Goal: Task Accomplishment & Management: Manage account settings

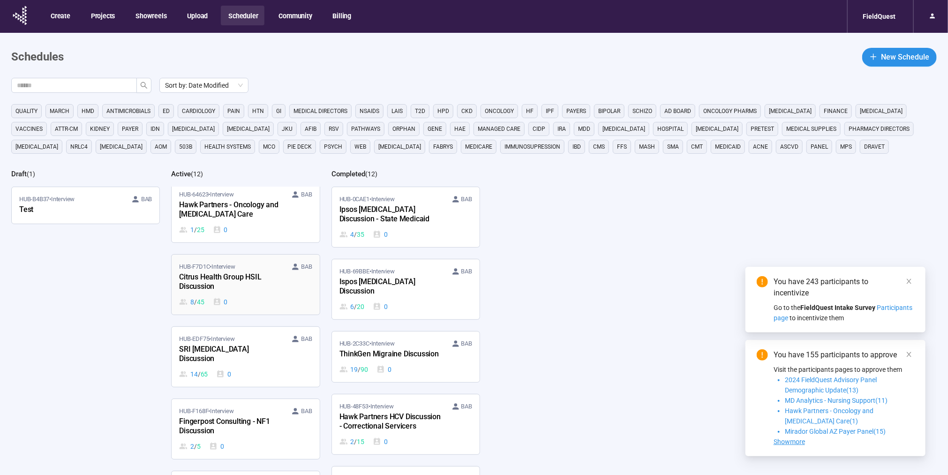
scroll to position [78, 0]
click at [228, 368] on div "0" at bounding box center [223, 373] width 15 height 10
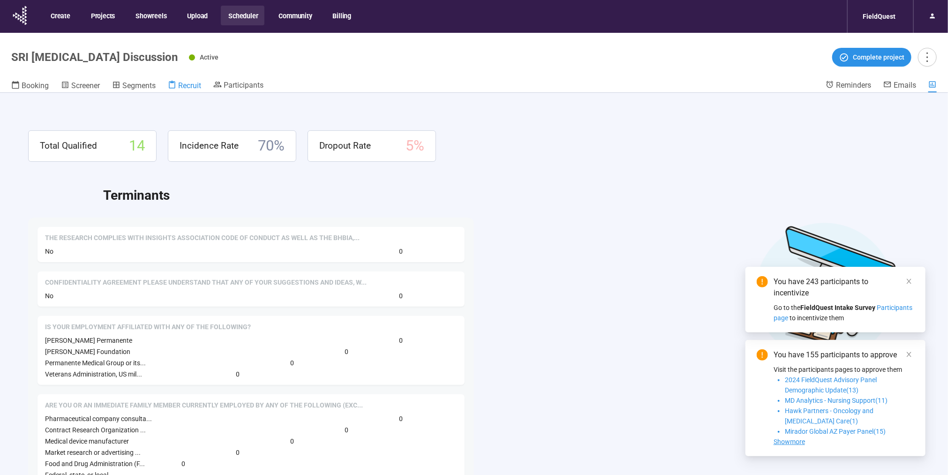
click at [189, 84] on span "Recruit" at bounding box center [189, 85] width 23 height 9
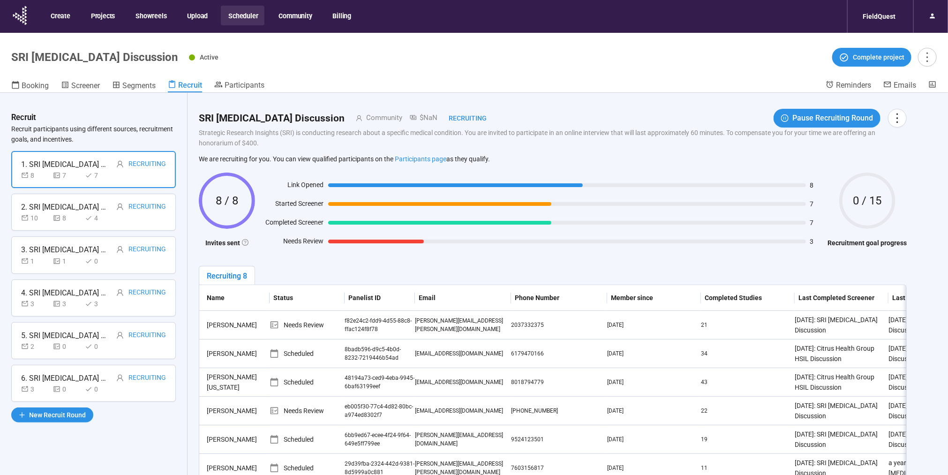
click at [107, 381] on div "6. SRI [MEDICAL_DATA] Discussion Recruiting" at bounding box center [93, 378] width 145 height 12
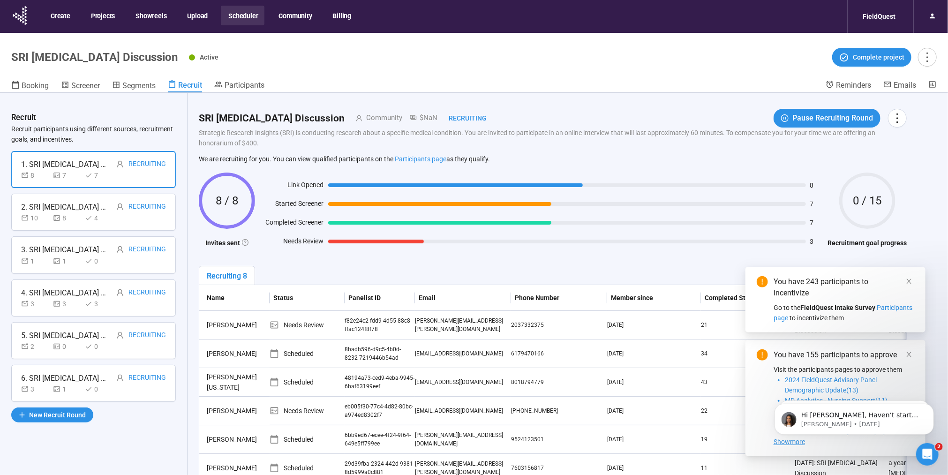
click at [83, 380] on div "6. SRI [MEDICAL_DATA] Discussion" at bounding box center [65, 378] width 89 height 12
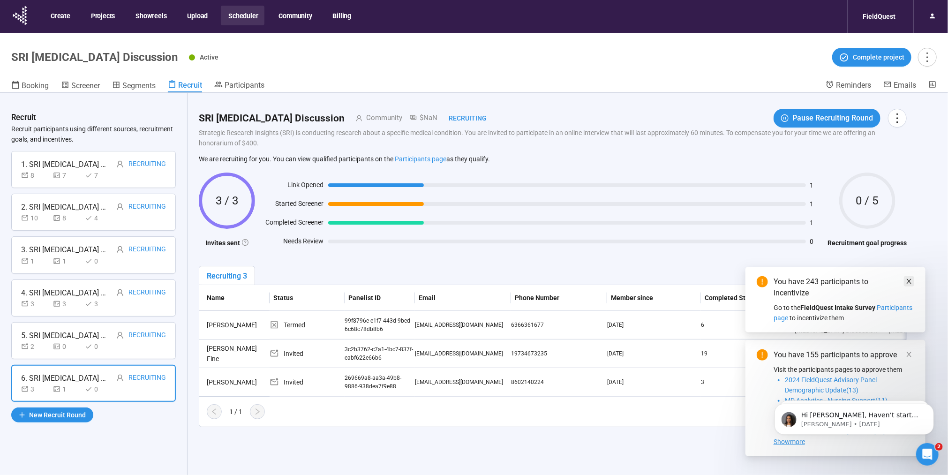
click at [907, 283] on icon "close" at bounding box center [908, 281] width 5 height 5
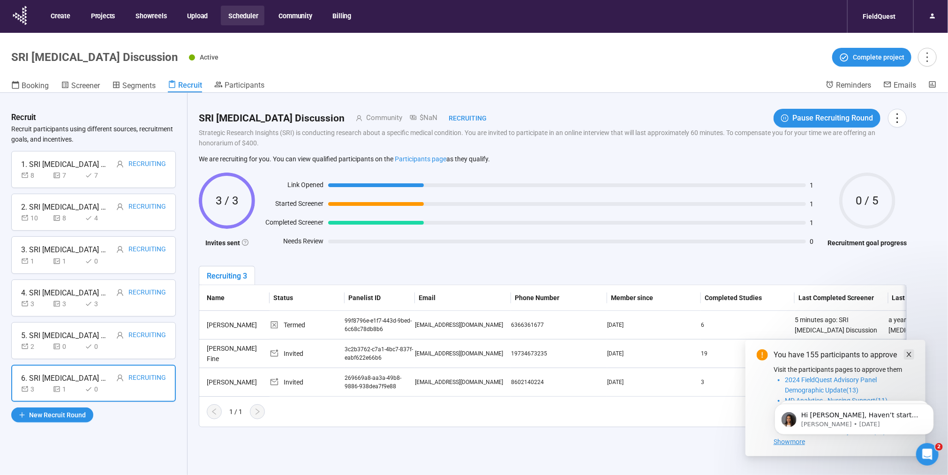
click at [905, 351] on icon "close" at bounding box center [908, 354] width 7 height 7
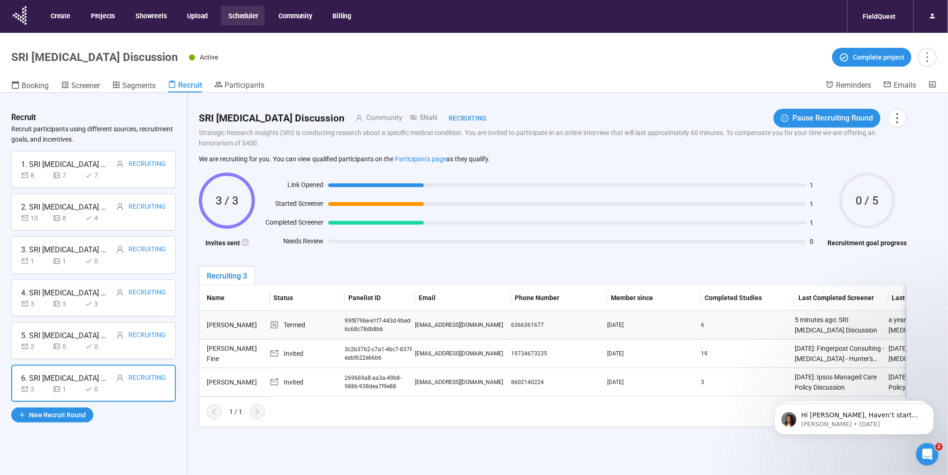
click at [330, 332] on td "Termed" at bounding box center [306, 325] width 75 height 29
click at [251, 327] on div "[PERSON_NAME]" at bounding box center [236, 325] width 67 height 10
click at [251, 323] on div "[PERSON_NAME]" at bounding box center [236, 325] width 67 height 10
click at [335, 321] on div "Termed" at bounding box center [306, 325] width 75 height 10
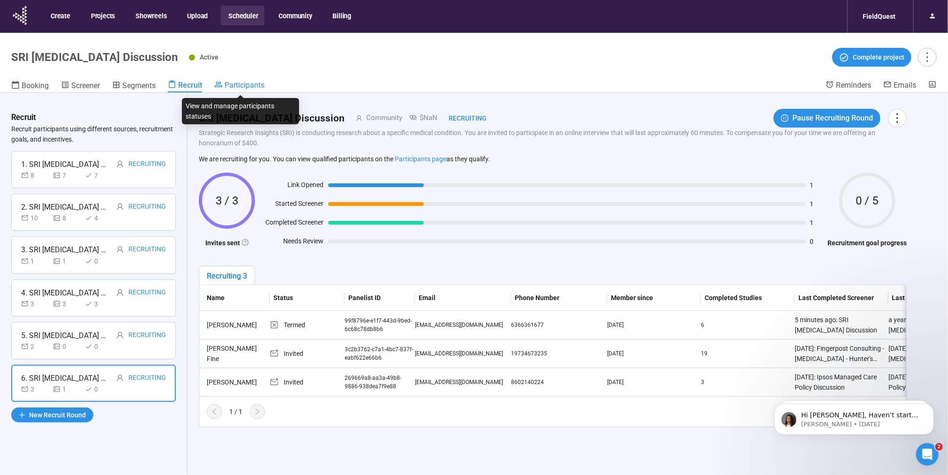
click at [230, 83] on span "Participants" at bounding box center [244, 85] width 40 height 9
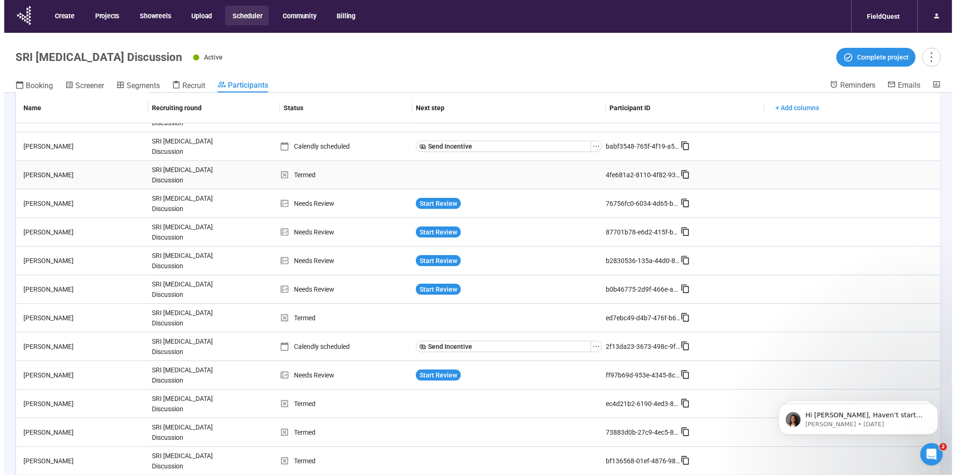
scroll to position [264, 0]
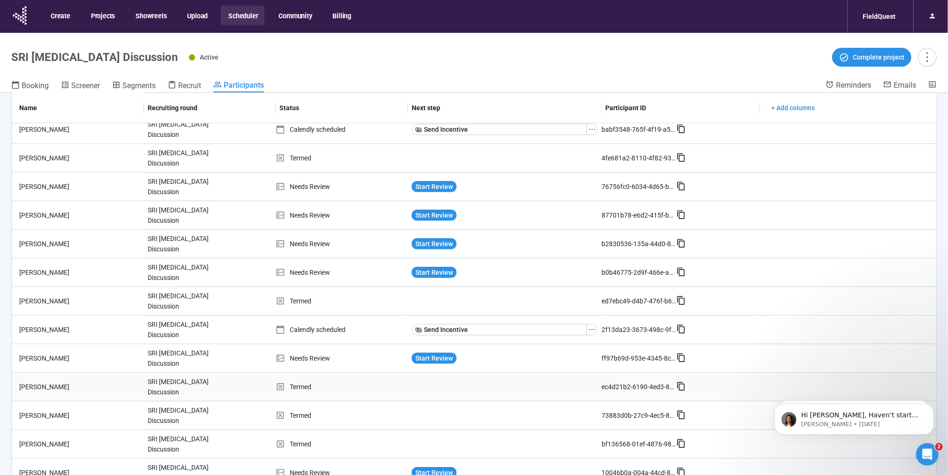
click at [149, 381] on div "SRI [MEDICAL_DATA] Discussion" at bounding box center [179, 387] width 70 height 28
click at [51, 381] on div "[PERSON_NAME]" at bounding box center [79, 386] width 128 height 10
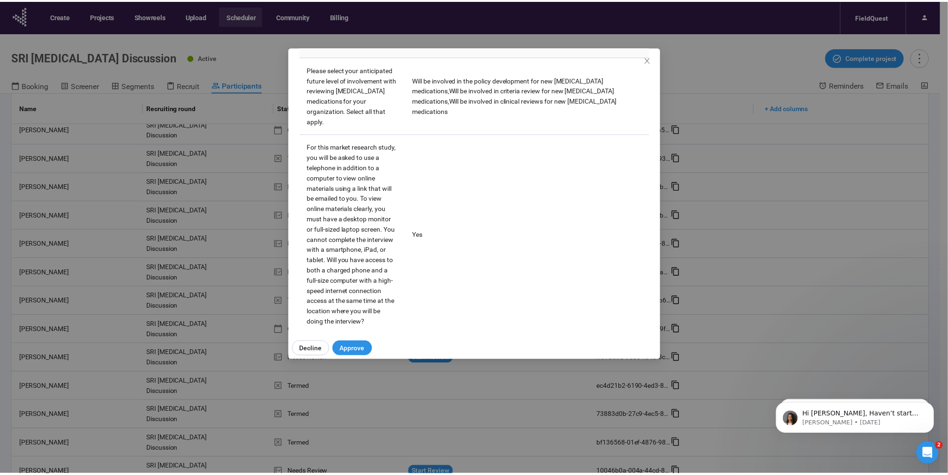
scroll to position [2493, 0]
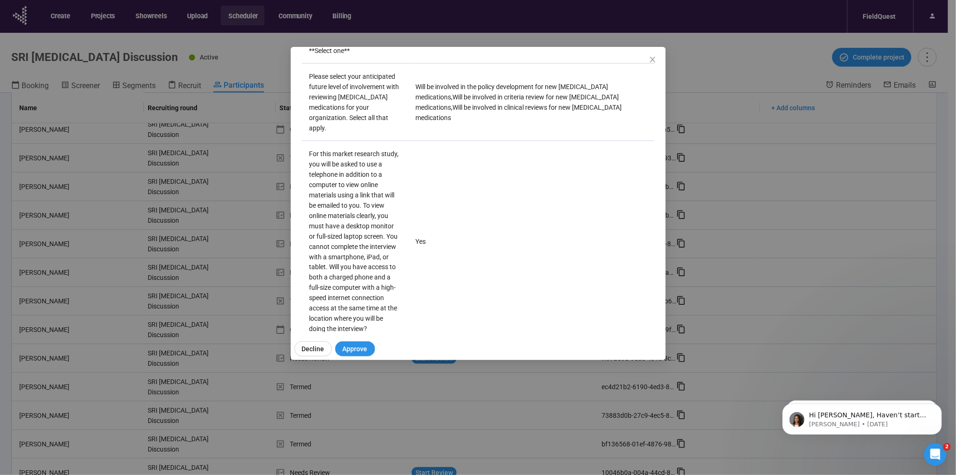
click at [451, 34] on div "Michael Ackerman Panelist notes Project notes Add notes, i.e. how the last inte…" at bounding box center [478, 237] width 956 height 475
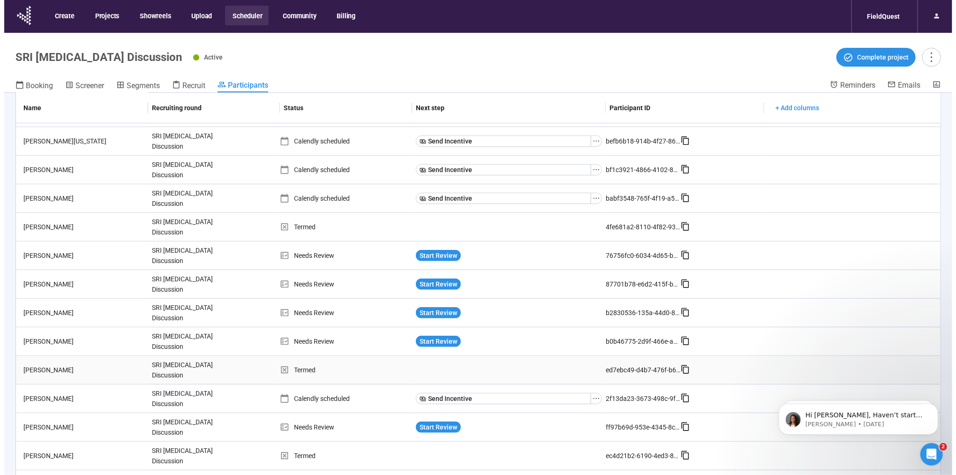
scroll to position [264, 0]
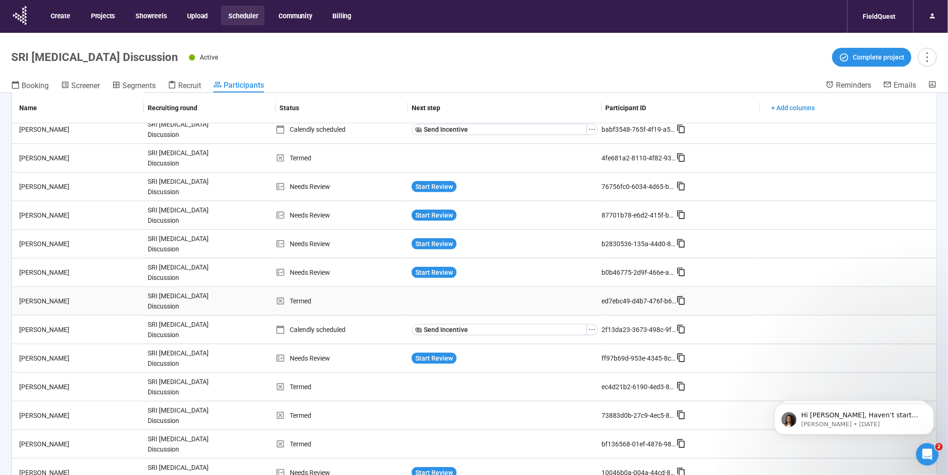
click at [100, 373] on td "[PERSON_NAME]" at bounding box center [78, 387] width 132 height 29
click at [290, 373] on td "Termed" at bounding box center [342, 387] width 132 height 29
click at [148, 375] on div "SRI [MEDICAL_DATA] Discussion" at bounding box center [179, 387] width 70 height 28
click at [85, 381] on div "[PERSON_NAME]" at bounding box center [79, 386] width 128 height 10
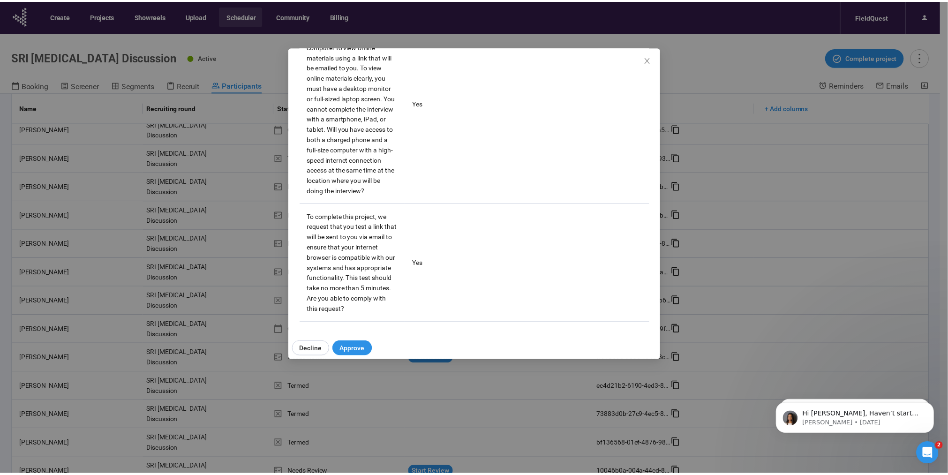
scroll to position [2714, 0]
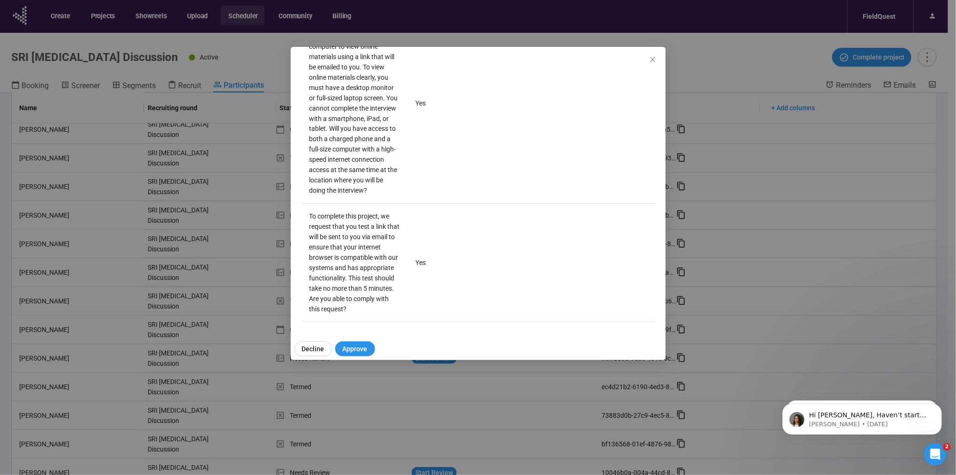
click at [692, 101] on div "Michael Ackerman Panelist notes Project notes Add notes, i.e. how the last inte…" at bounding box center [478, 237] width 956 height 475
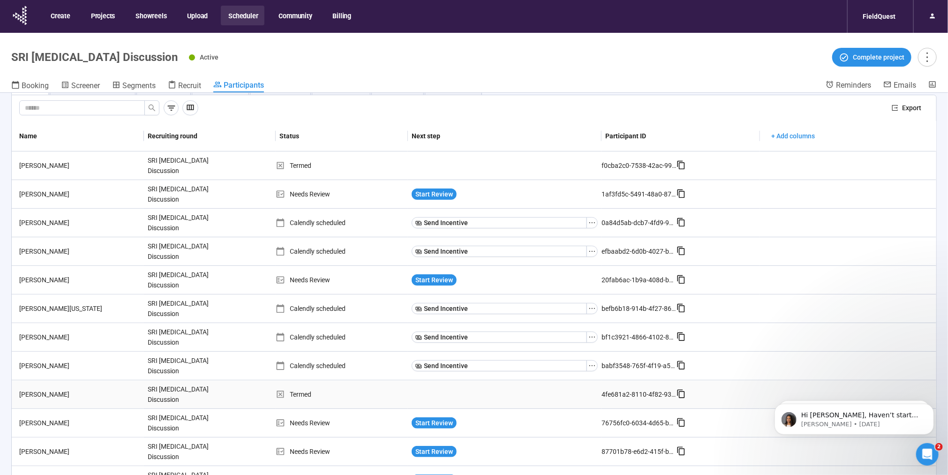
scroll to position [0, 0]
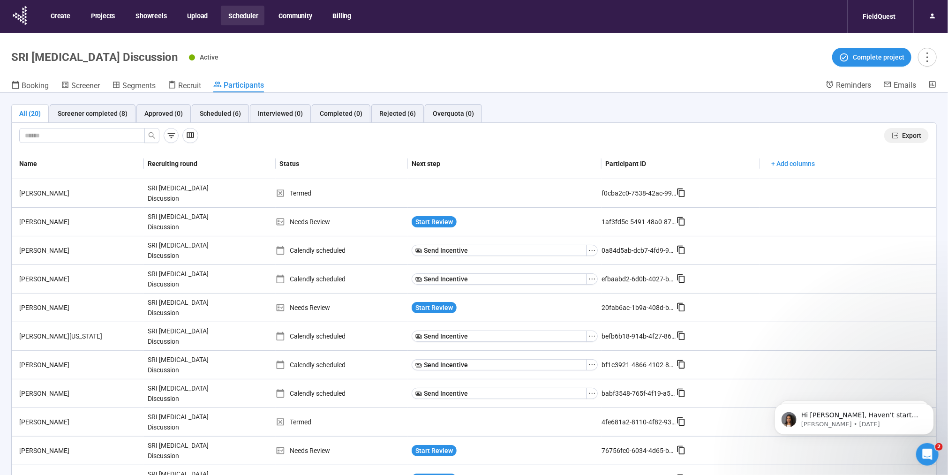
click at [902, 134] on span "Export" at bounding box center [911, 135] width 19 height 10
